Goal: Navigation & Orientation: Understand site structure

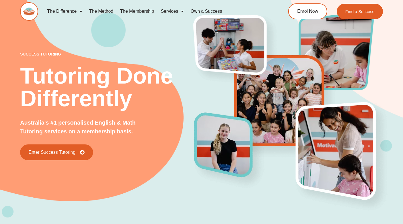
click at [104, 10] on link "The Method" at bounding box center [101, 11] width 31 height 13
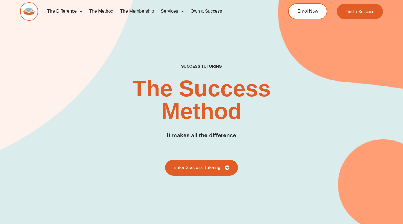
click at [133, 13] on link "The Membership" at bounding box center [137, 11] width 41 height 13
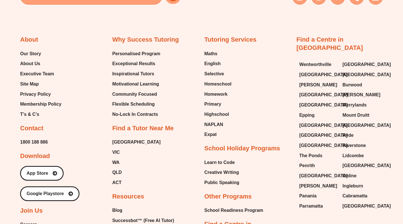
scroll to position [1410, 0]
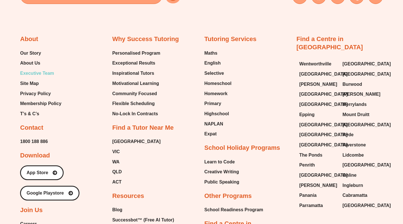
click at [40, 69] on span "Executive Team" at bounding box center [37, 73] width 34 height 8
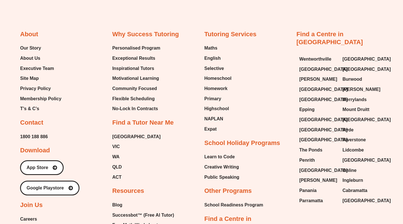
scroll to position [1387, 0]
